Goal: Find specific page/section: Find specific page/section

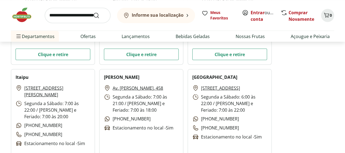
drag, startPoint x: 111, startPoint y: 88, endPoint x: 162, endPoint y: 86, distance: 50.5
click at [162, 86] on p "Av. [PERSON_NAME], 458" at bounding box center [133, 87] width 59 height 7
copy link "Av. [PERSON_NAME], 458"
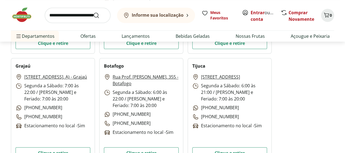
scroll to position [1743, 0]
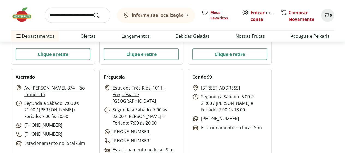
drag, startPoint x: 200, startPoint y: 88, endPoint x: 249, endPoint y: 92, distance: 48.8
click at [240, 91] on p "[STREET_ADDRESS]" at bounding box center [216, 87] width 48 height 7
copy link "[STREET_ADDRESS]"
